Goal: Task Accomplishment & Management: Use online tool/utility

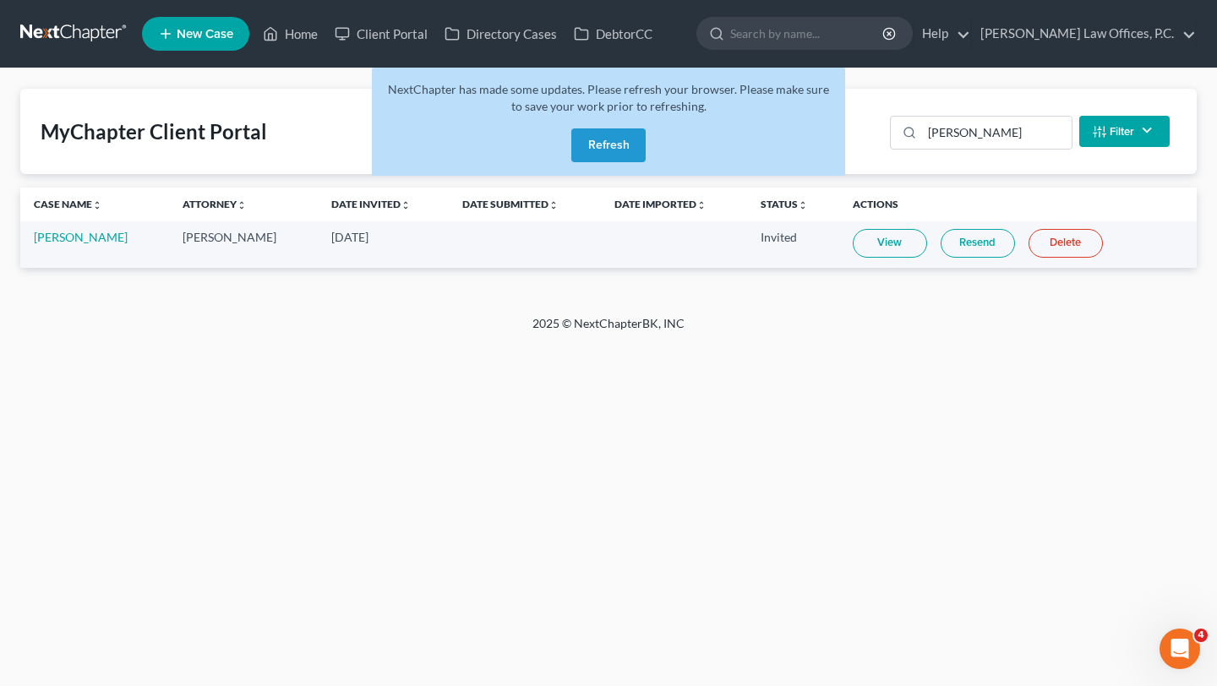
click at [559, 125] on div "NextChapter has made some updates. Please refresh your browser. Please make sur…" at bounding box center [608, 122] width 473 height 108
click at [580, 145] on button "Refresh" at bounding box center [608, 145] width 74 height 34
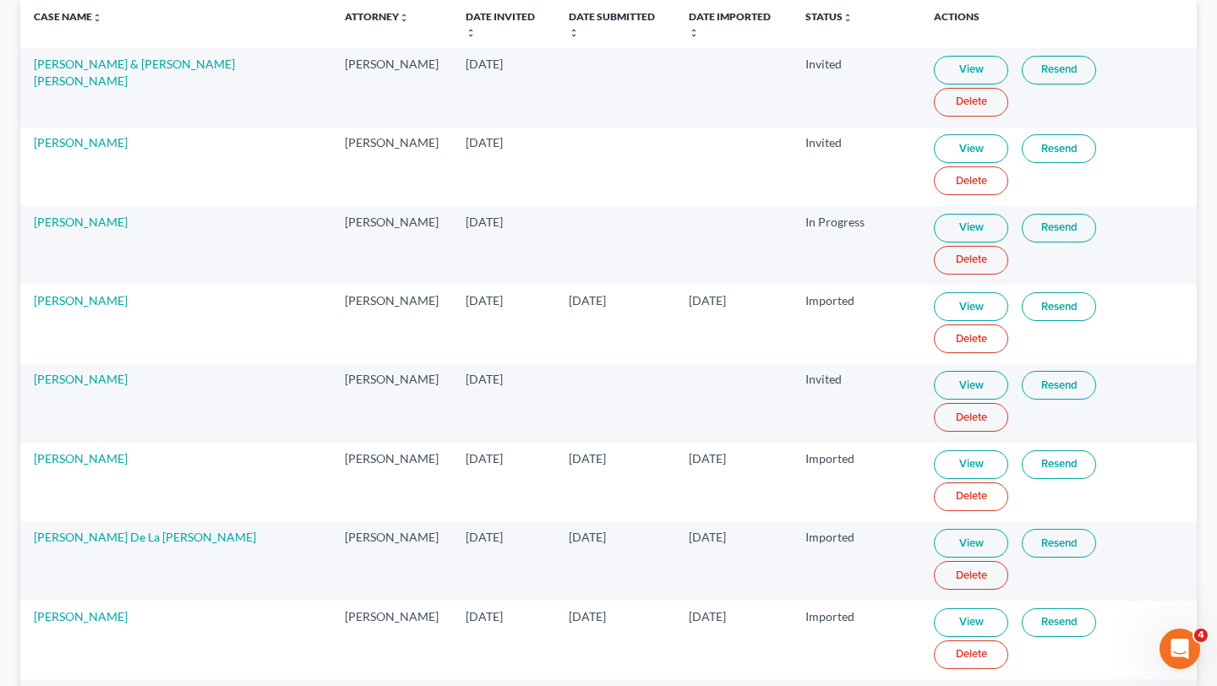
scroll to position [184, 0]
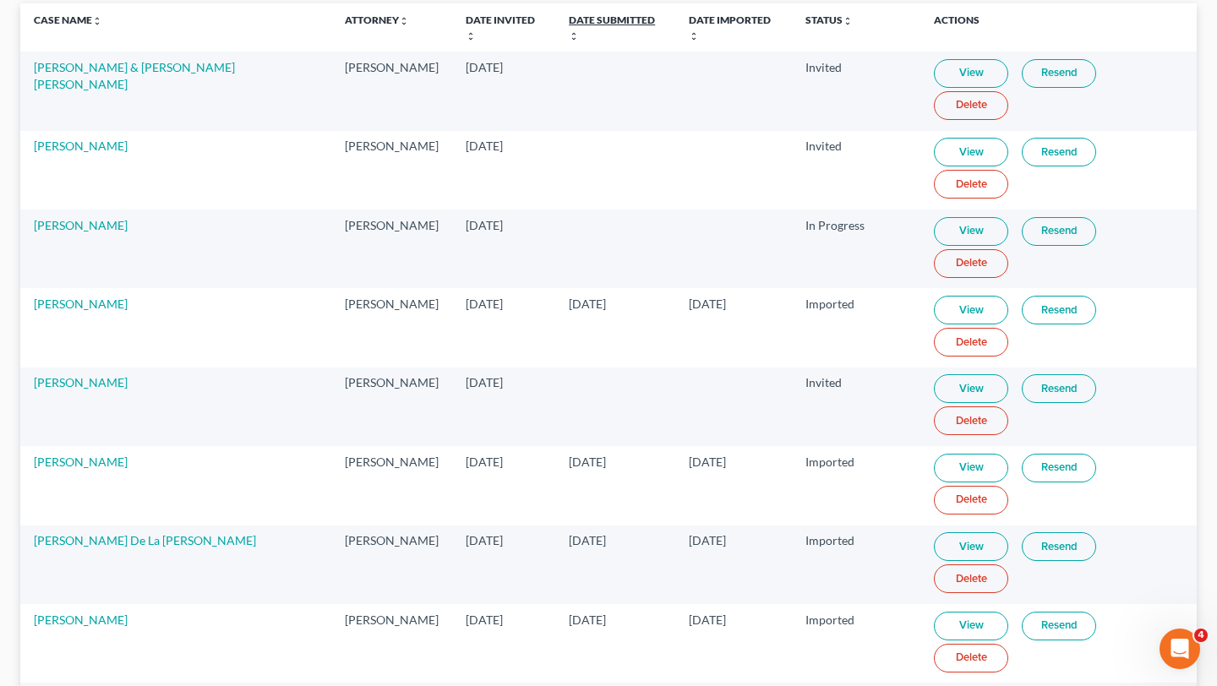
click at [569, 18] on link "Date Submitted unfold_more expand_more expand_less" at bounding box center [612, 27] width 86 height 27
click at [569, 18] on link "Date Submitted unfold_more expand_more expand_less" at bounding box center [611, 27] width 86 height 27
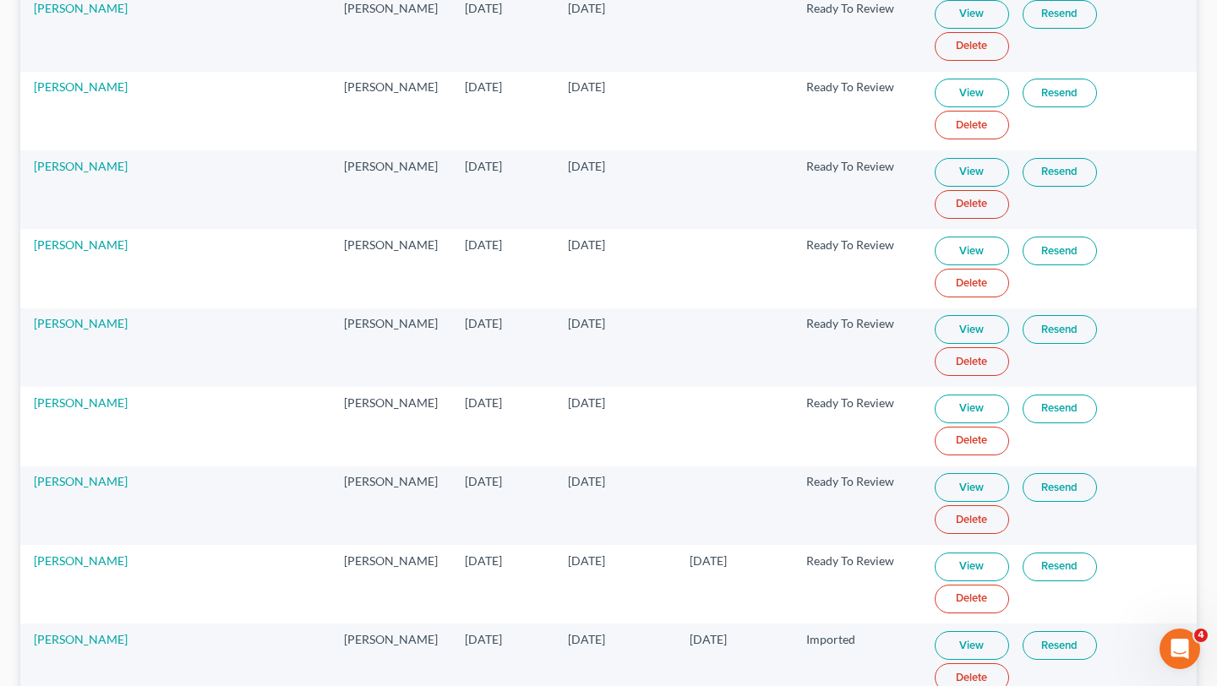
scroll to position [248, 0]
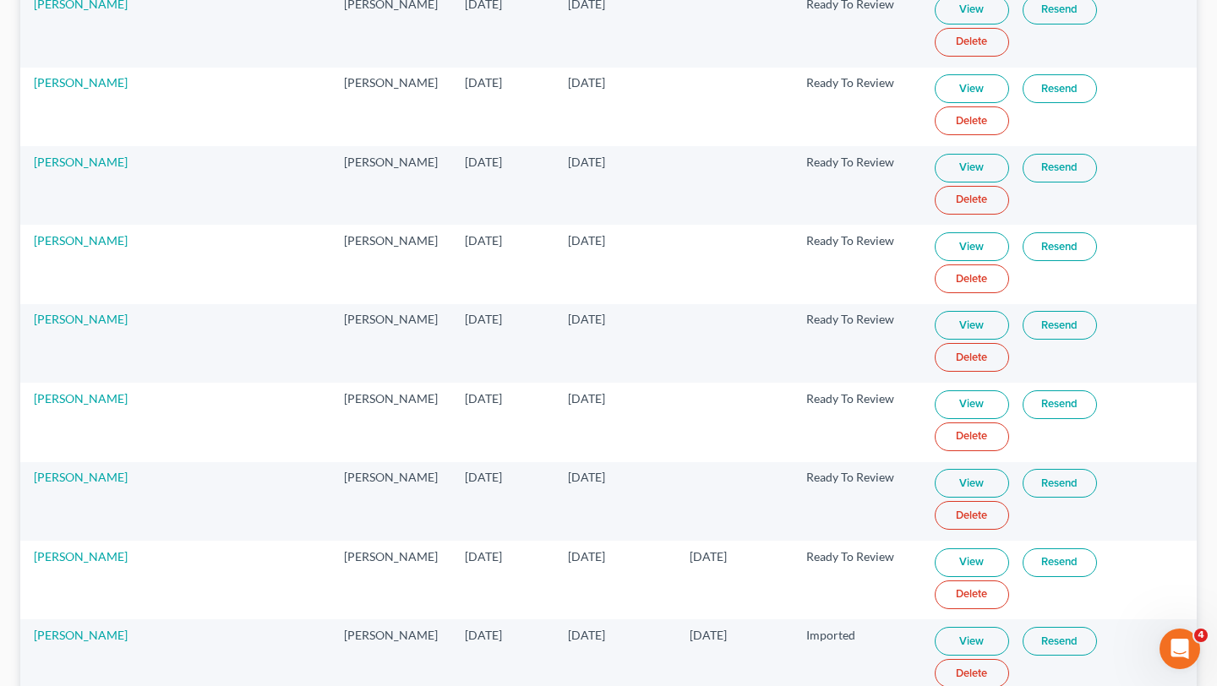
click at [947, 311] on link "View" at bounding box center [972, 325] width 74 height 29
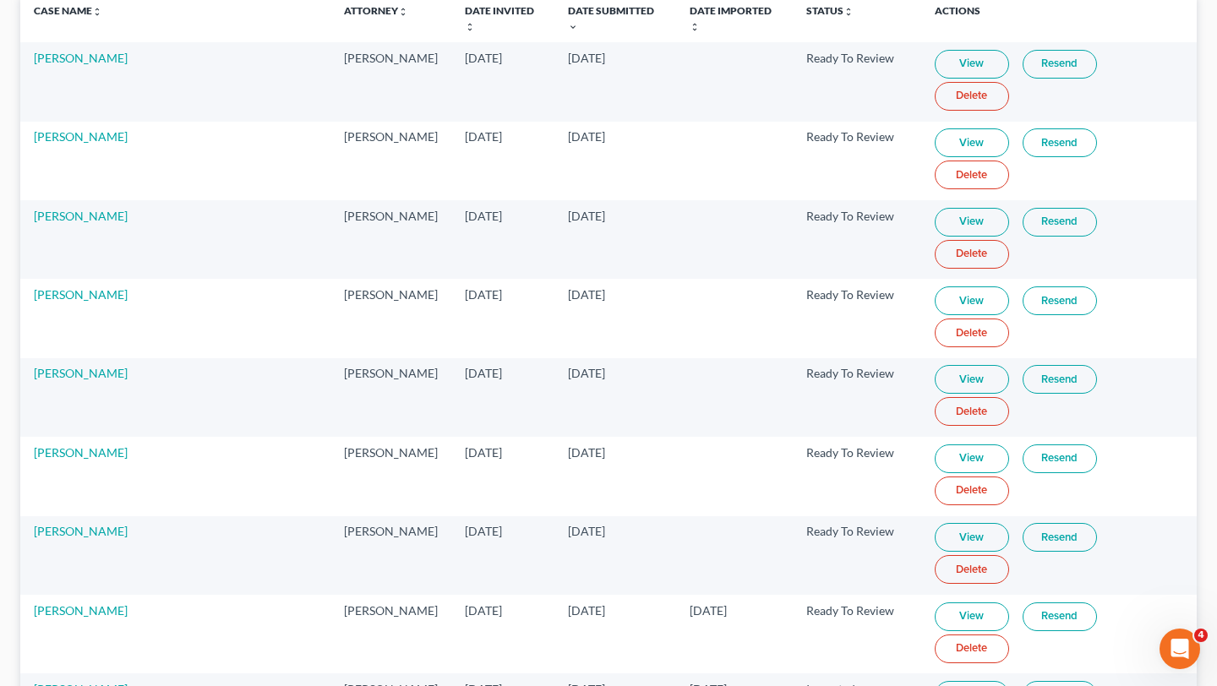
scroll to position [193, 0]
click at [946, 524] on link "View" at bounding box center [972, 538] width 74 height 29
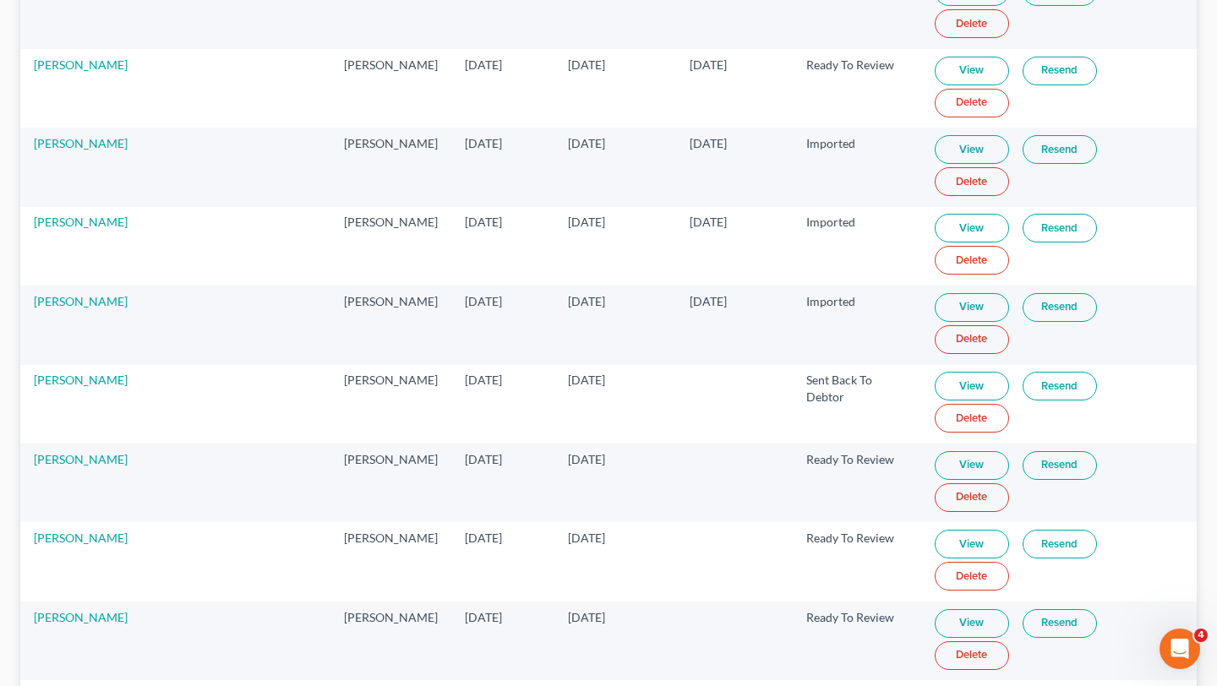
scroll to position [740, 0]
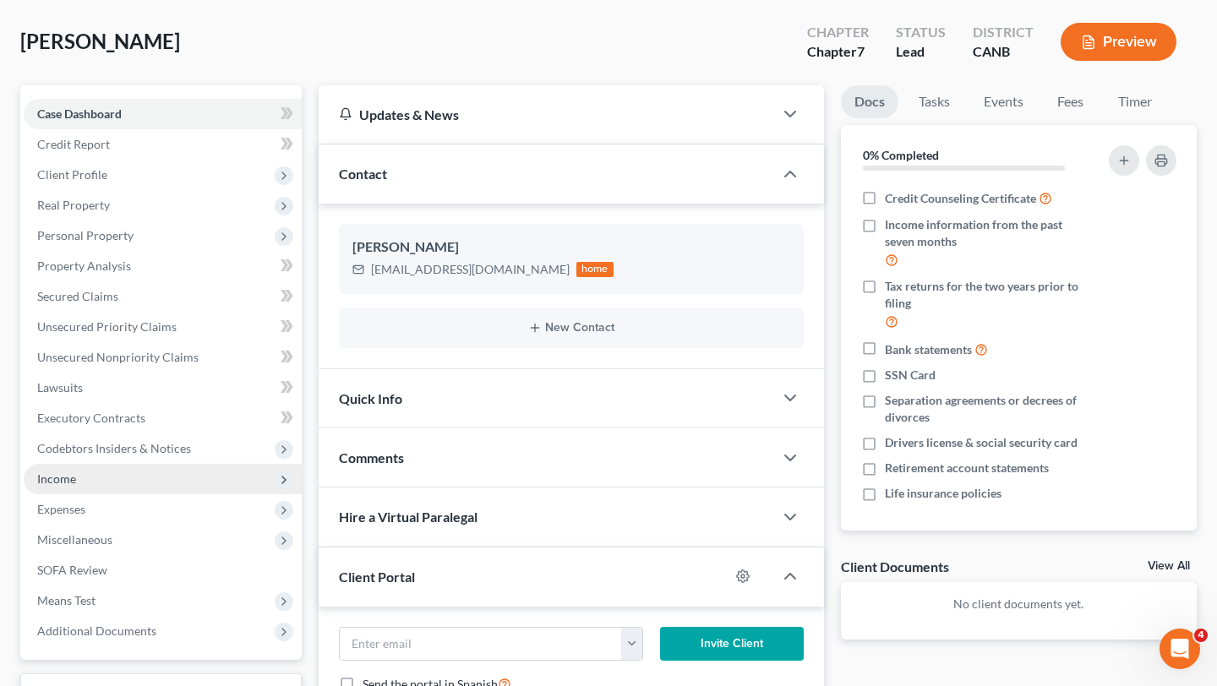
scroll to position [67, 0]
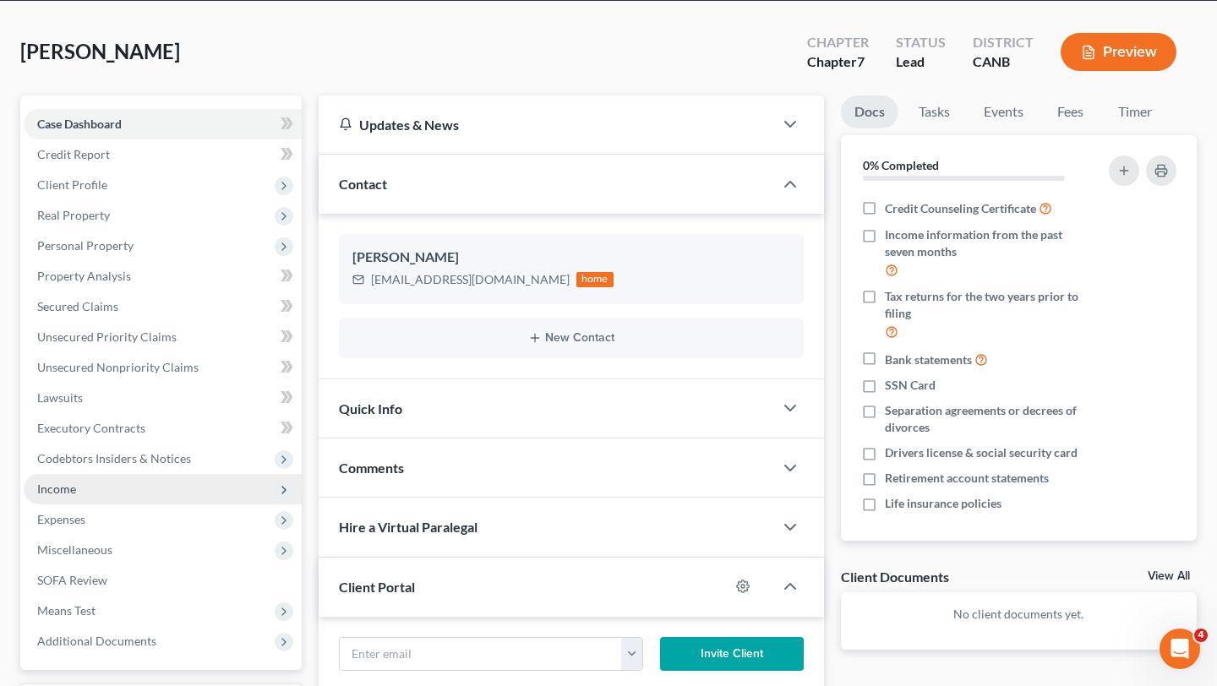
click at [129, 497] on span "Income" at bounding box center [163, 489] width 278 height 30
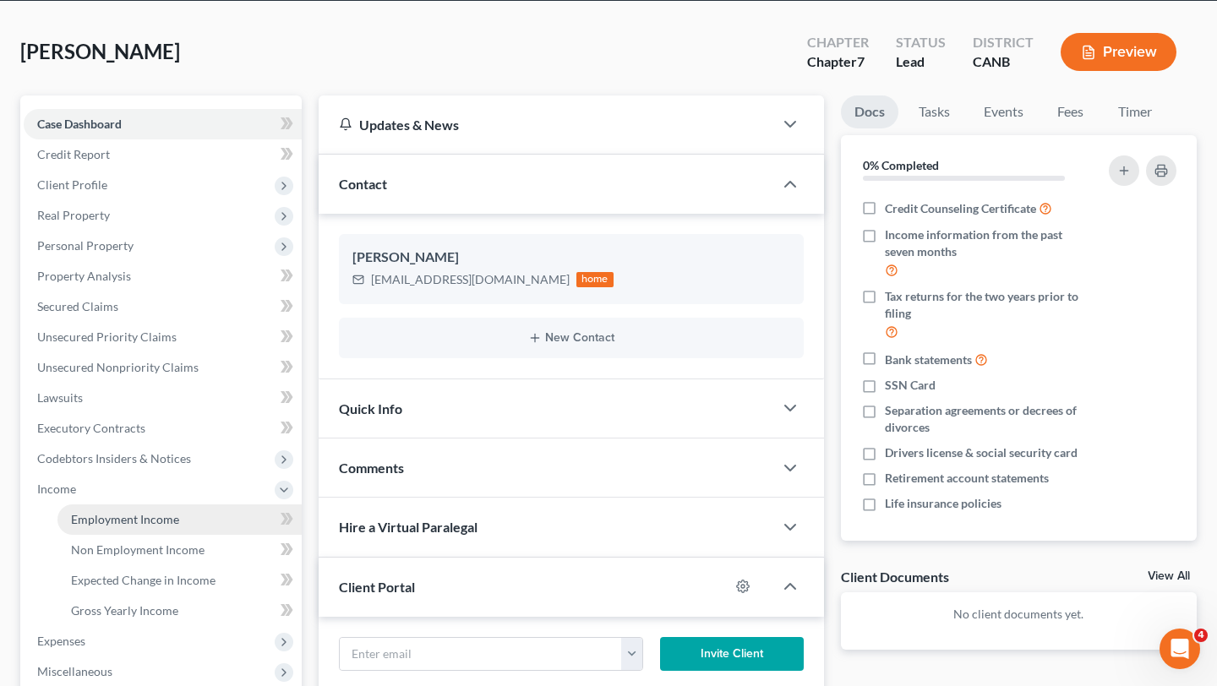
click at [123, 512] on span "Employment Income" at bounding box center [125, 519] width 108 height 14
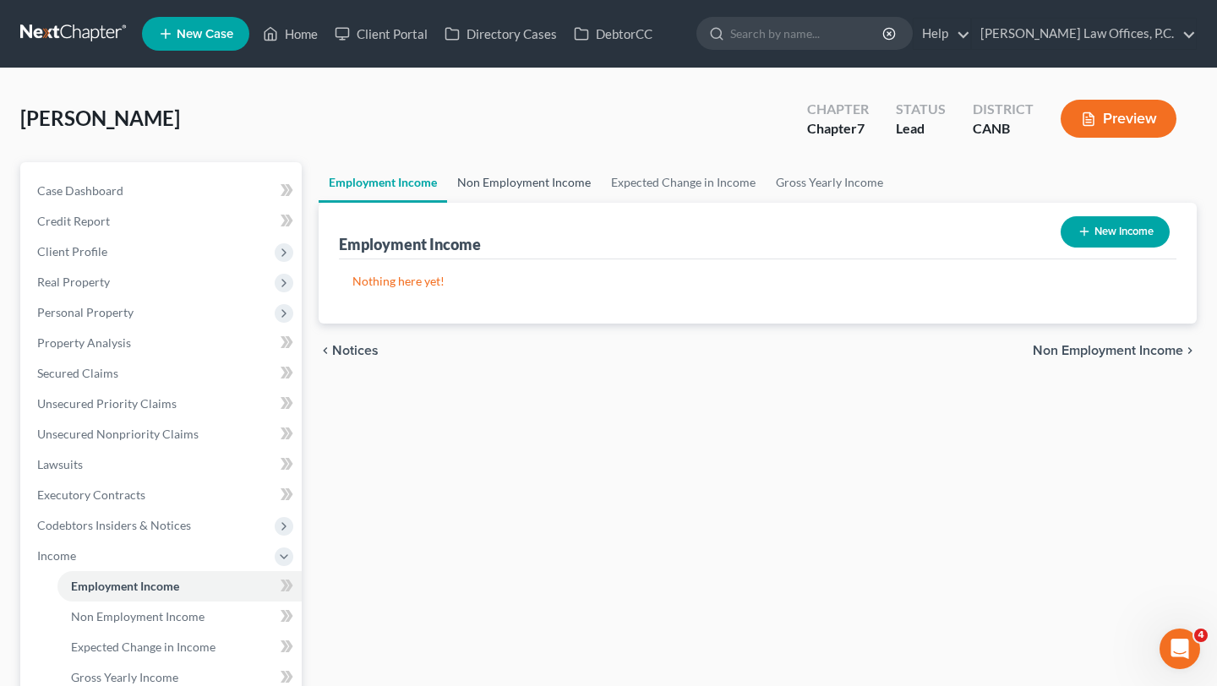
click at [522, 172] on link "Non Employment Income" at bounding box center [524, 182] width 154 height 41
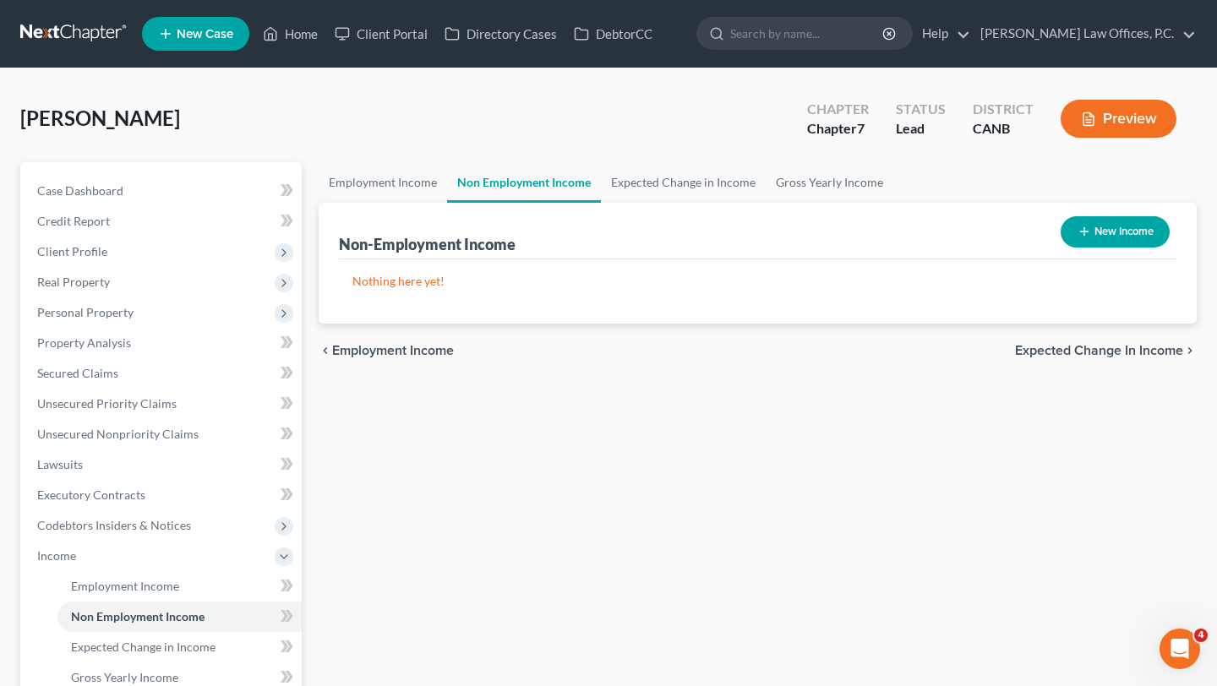
click at [696, 214] on div "Non-Employment Income New Income" at bounding box center [758, 231] width 838 height 57
click at [679, 192] on link "Expected Change in Income" at bounding box center [683, 182] width 165 height 41
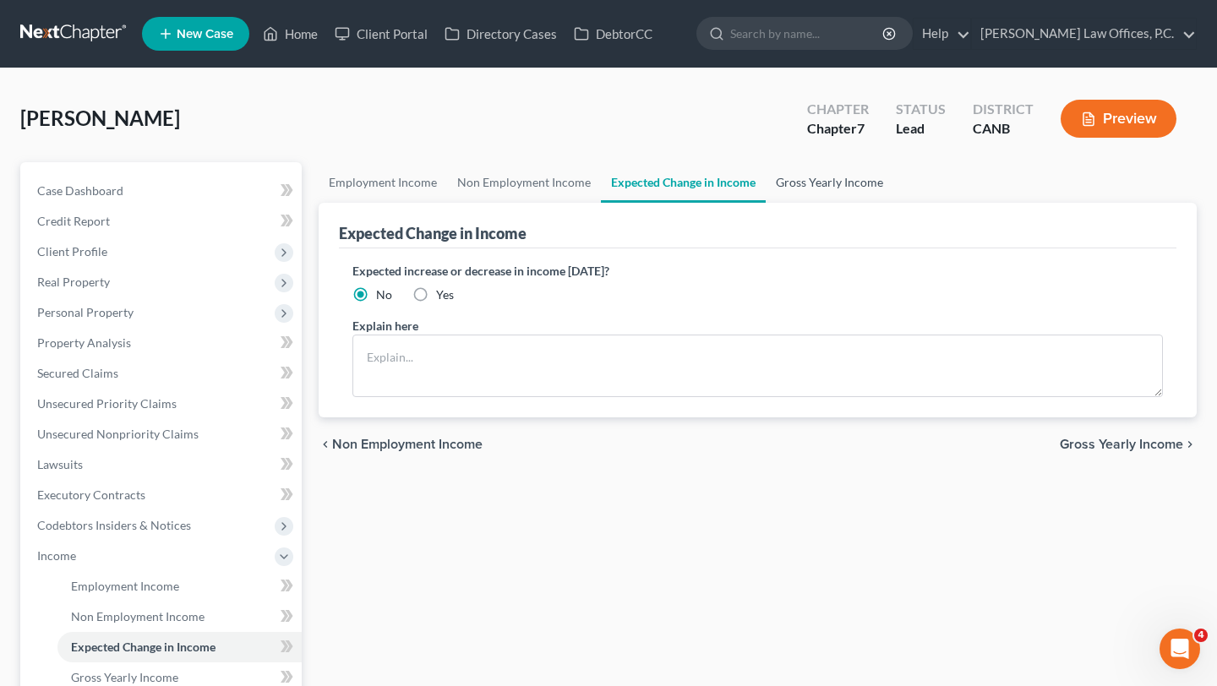
click at [826, 185] on link "Gross Yearly Income" at bounding box center [830, 182] width 128 height 41
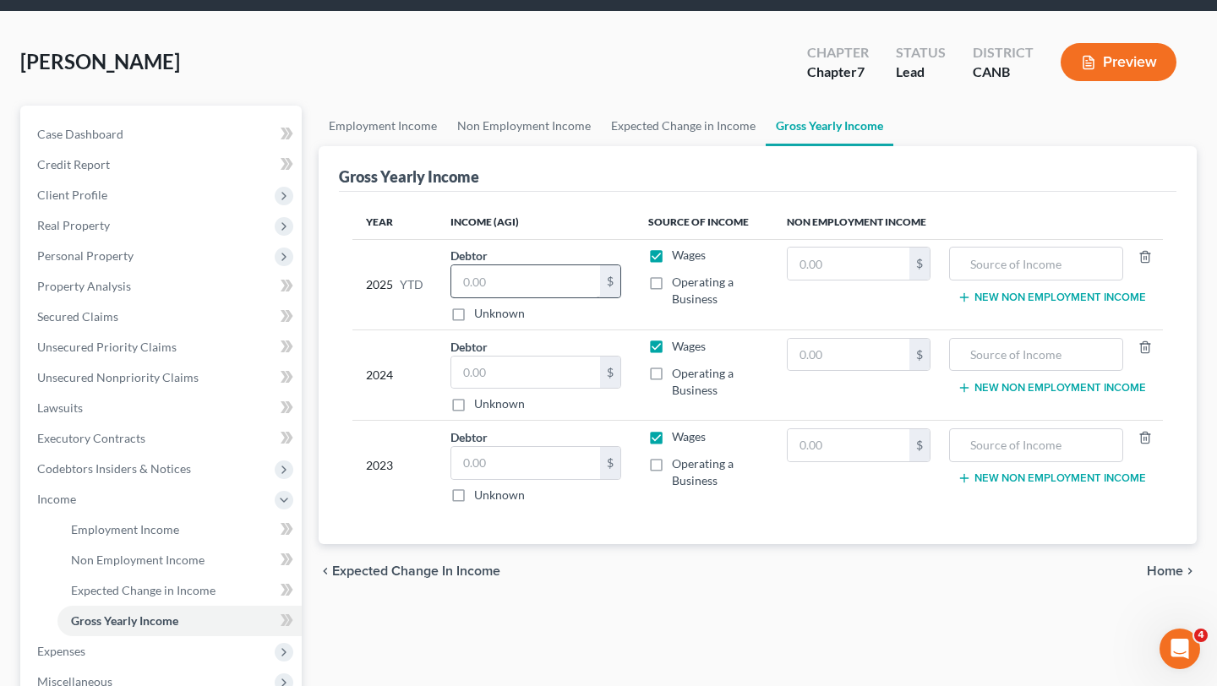
scroll to position [54, 0]
